Goal: Task Accomplishment & Management: Manage account settings

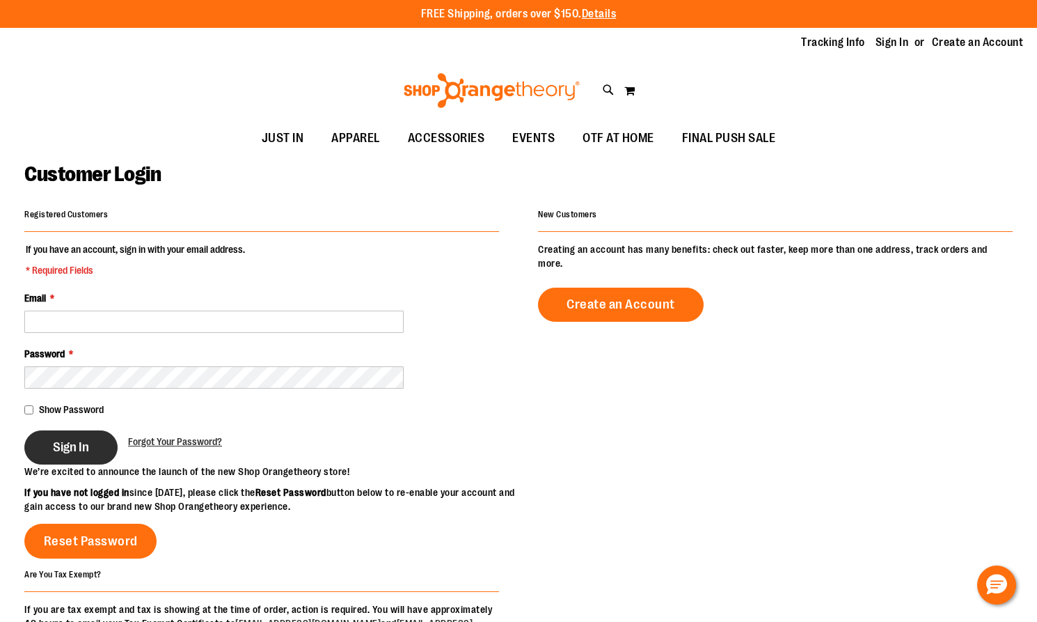
type input "**********"
click at [71, 440] on span "Sign In" at bounding box center [71, 446] width 36 height 15
